Goal: Transaction & Acquisition: Obtain resource

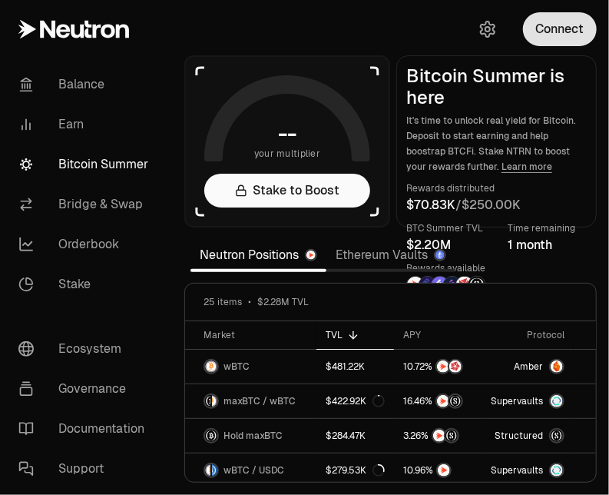
click at [574, 28] on button "Connect" at bounding box center [560, 29] width 74 height 34
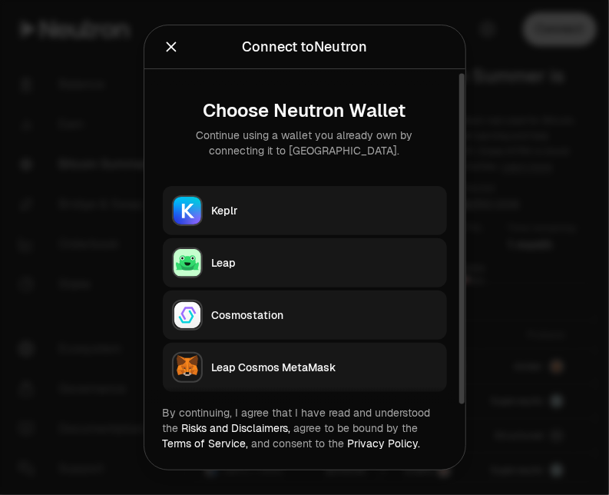
scroll to position [5, 0]
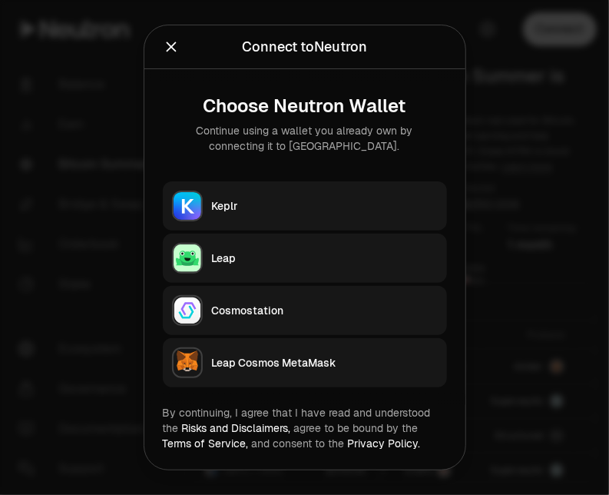
click at [168, 49] on icon "Close" at bounding box center [171, 46] width 17 height 17
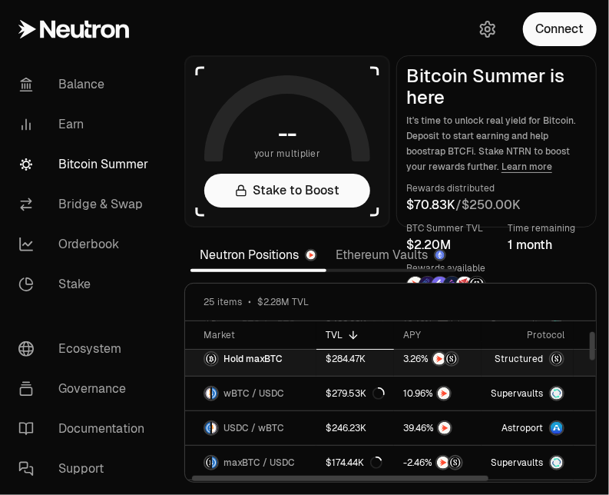
scroll to position [0, 0]
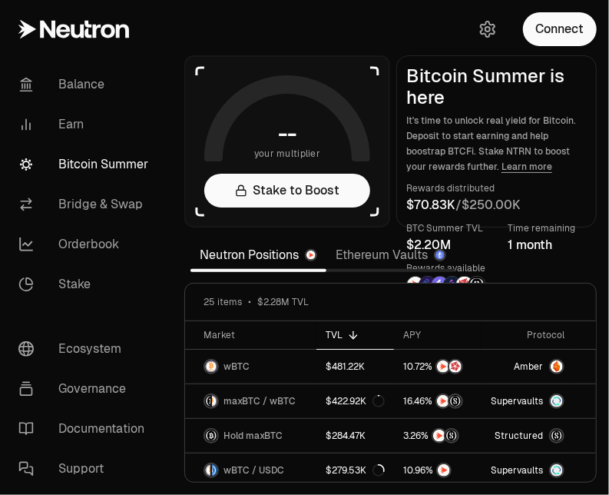
click at [491, 30] on icon "button" at bounding box center [487, 29] width 18 height 18
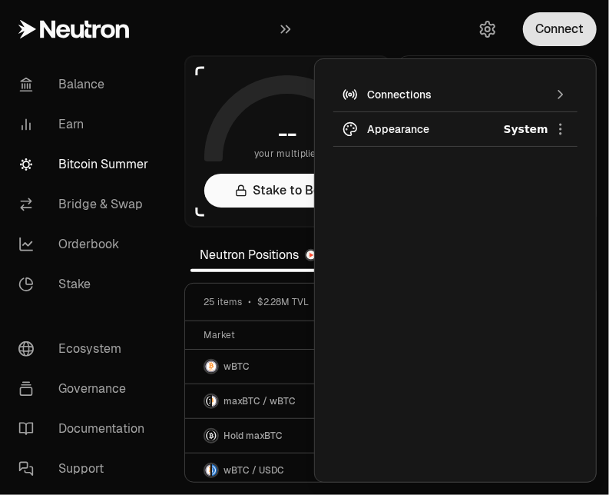
click at [577, 29] on button "Connect" at bounding box center [560, 29] width 74 height 34
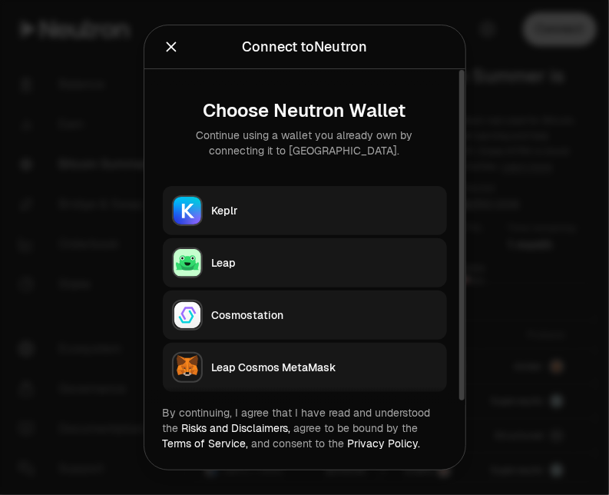
scroll to position [5, 0]
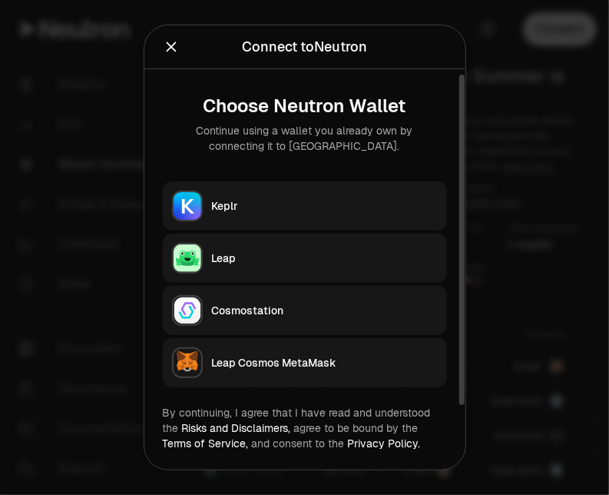
click at [261, 318] on button "Cosmostation" at bounding box center [305, 310] width 284 height 49
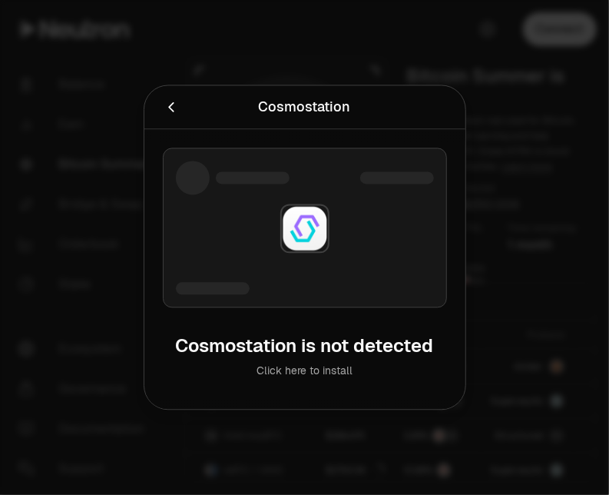
click at [582, 185] on div at bounding box center [304, 247] width 609 height 495
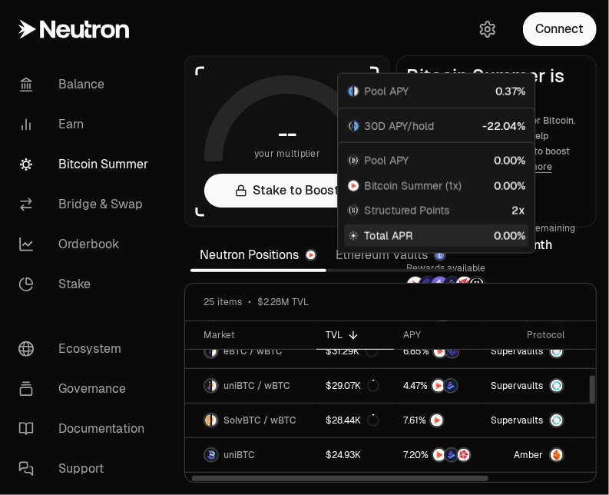
scroll to position [307, 0]
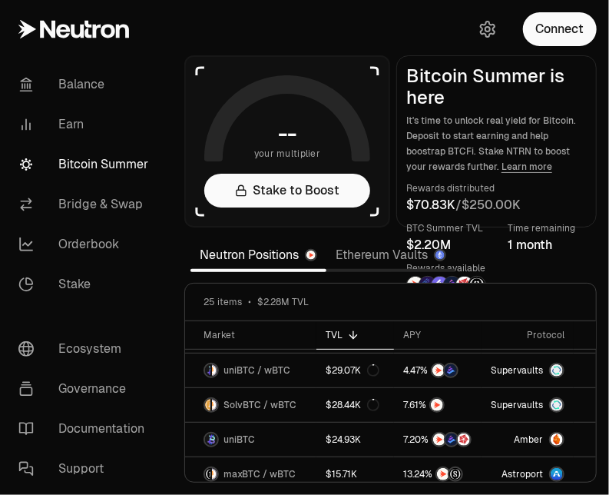
click at [358, 253] on link "Ethereum Vaults" at bounding box center [390, 255] width 129 height 31
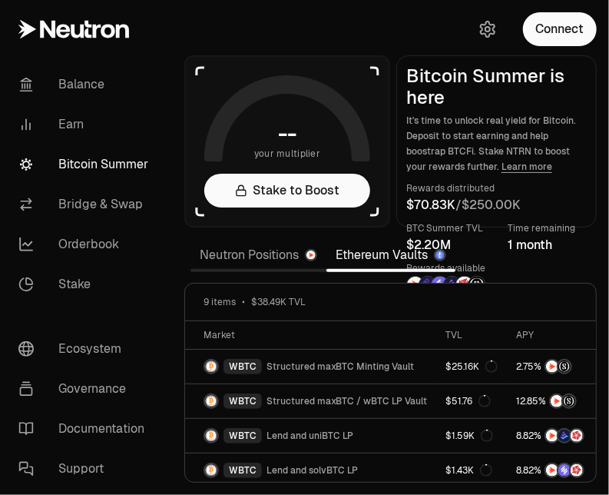
click at [430, 278] on img at bounding box center [427, 284] width 17 height 17
click at [436, 275] on div "Rewards available" at bounding box center [446, 277] width 80 height 34
click at [448, 280] on img at bounding box center [452, 284] width 17 height 17
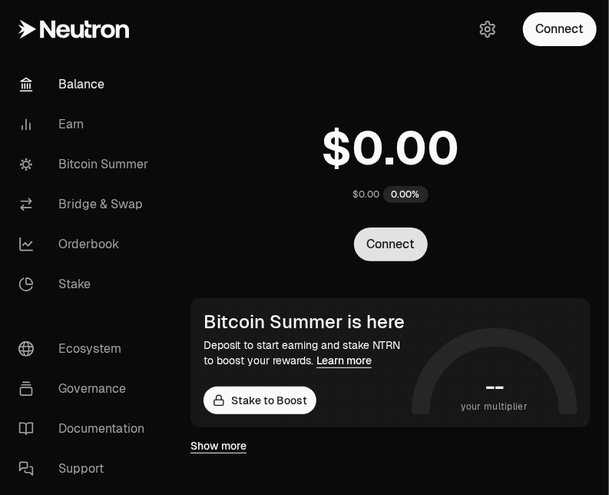
click at [407, 243] on button "Connect" at bounding box center [391, 244] width 74 height 34
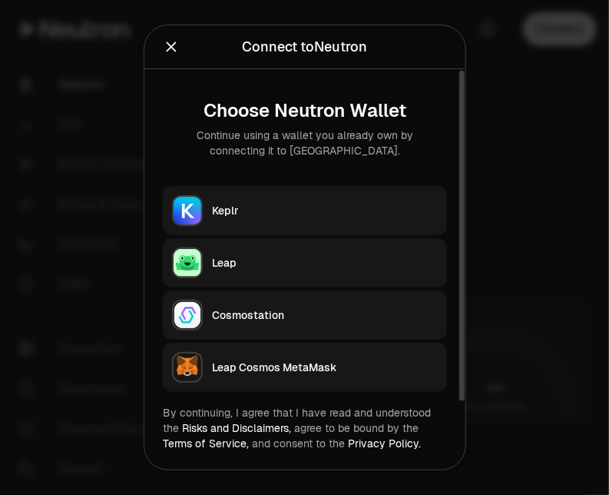
scroll to position [5, 0]
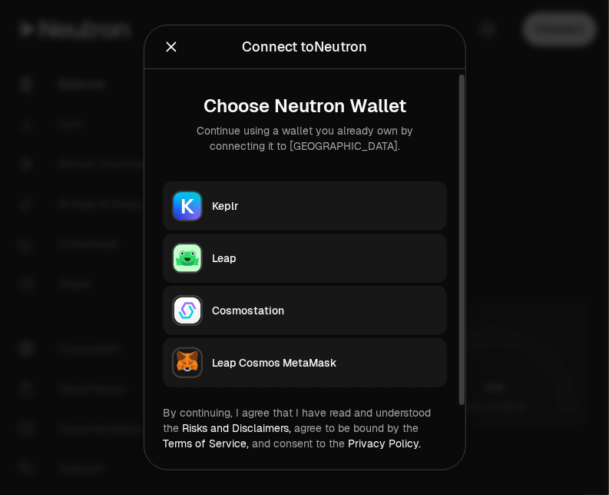
click at [509, 205] on div at bounding box center [304, 247] width 609 height 495
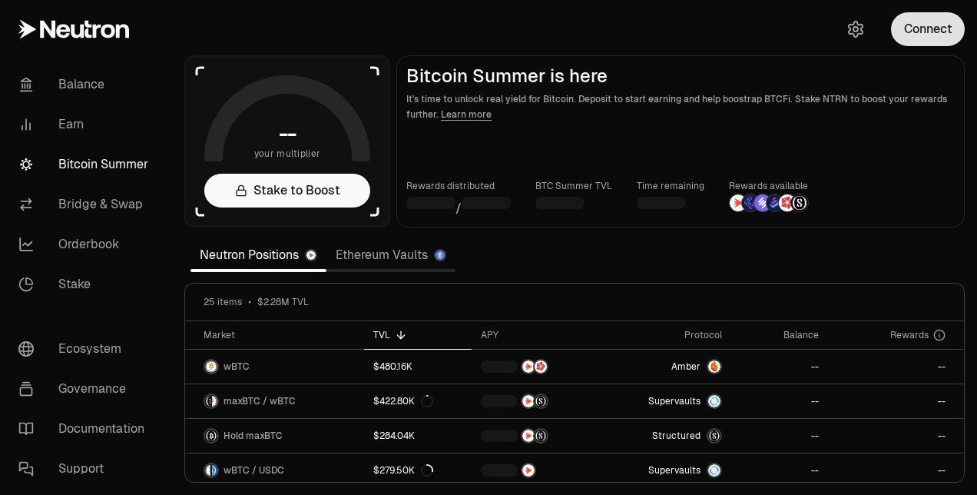
click at [928, 23] on button "Connect" at bounding box center [928, 29] width 74 height 34
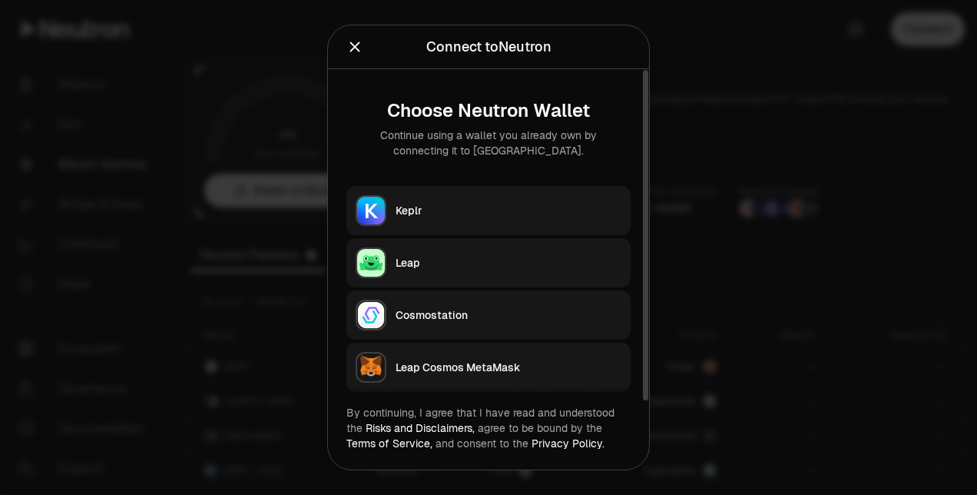
click at [488, 319] on div "Cosmostation" at bounding box center [508, 314] width 226 height 15
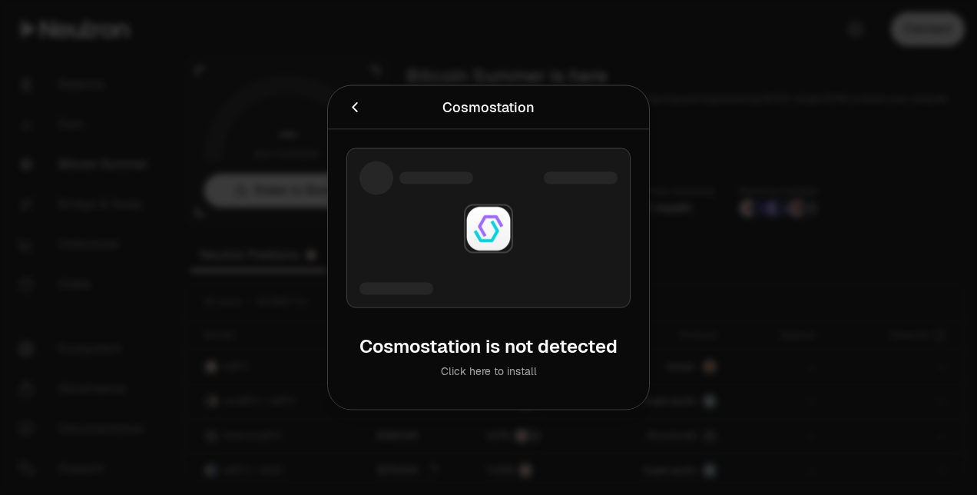
click at [352, 99] on icon "Cancel" at bounding box center [354, 107] width 17 height 17
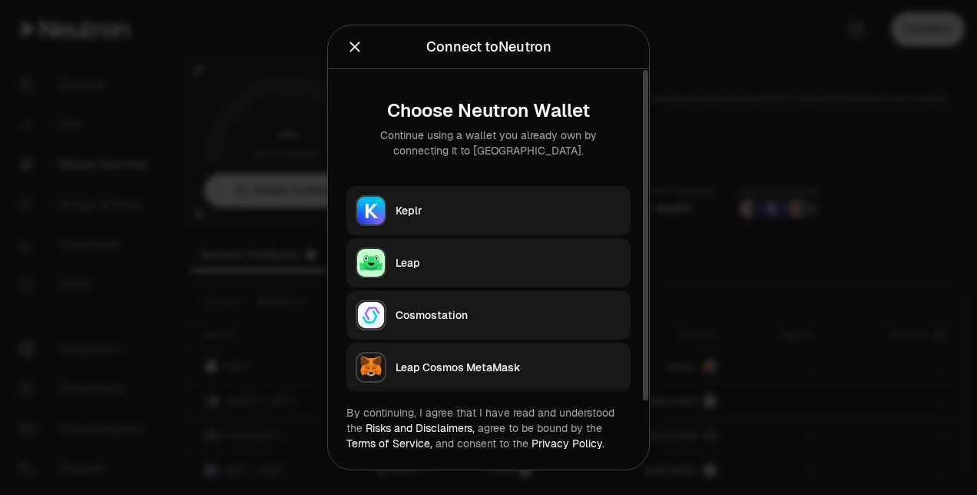
click at [441, 260] on div "Leap" at bounding box center [508, 262] width 226 height 15
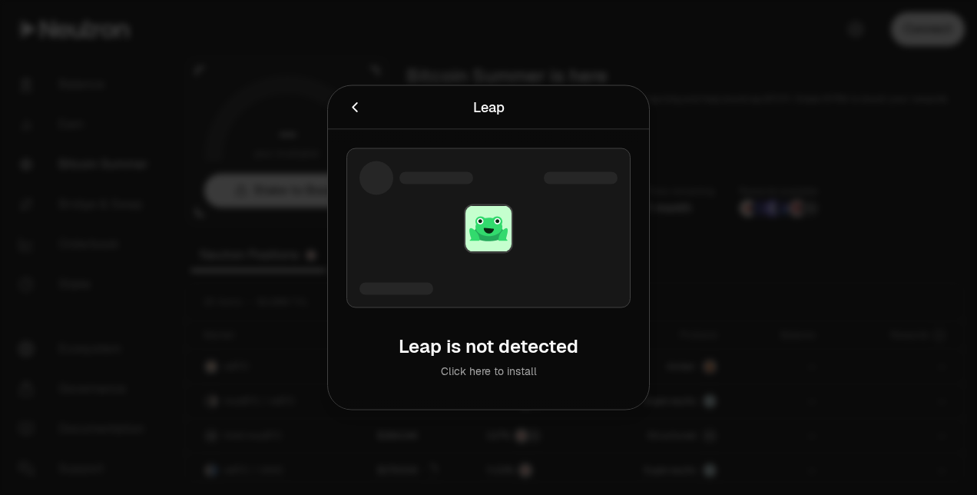
click at [350, 106] on icon "Cancel" at bounding box center [354, 107] width 17 height 17
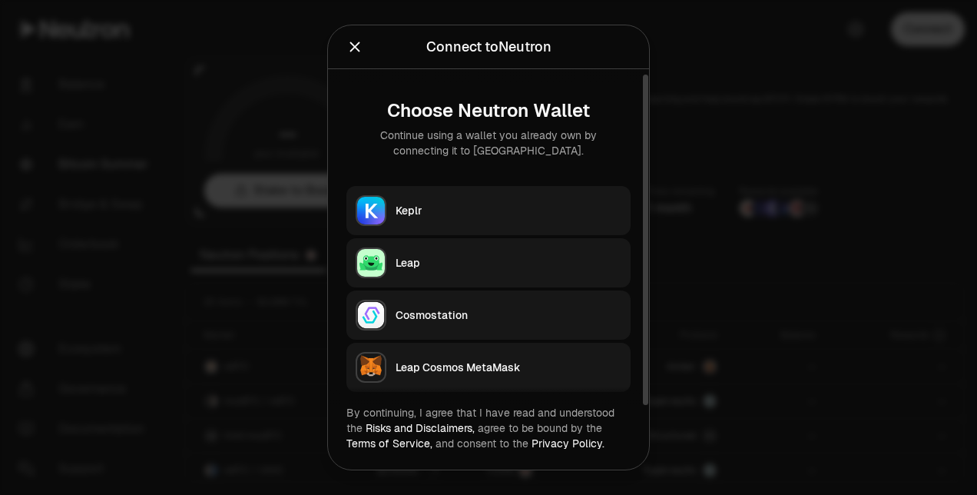
scroll to position [5, 0]
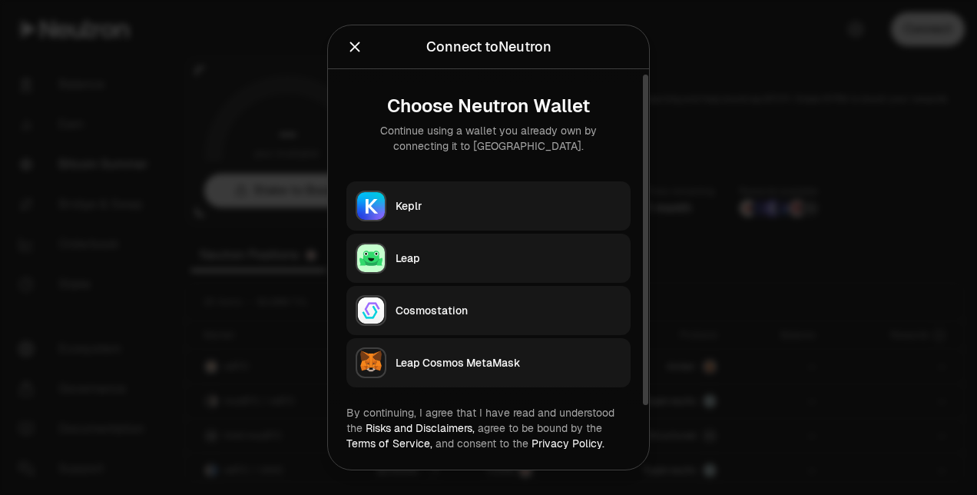
click at [819, 121] on div at bounding box center [488, 247] width 977 height 495
